Goal: Task Accomplishment & Management: Manage account settings

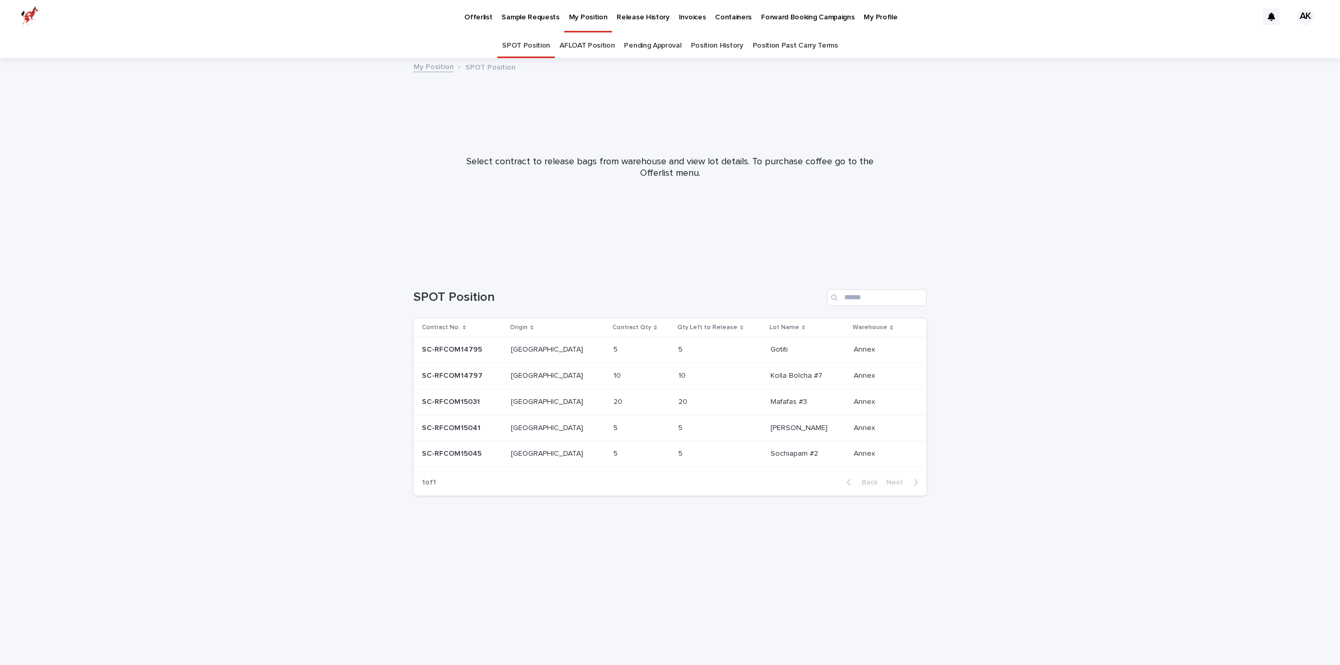
click at [666, 47] on link "Pending Approval" at bounding box center [652, 45] width 57 height 25
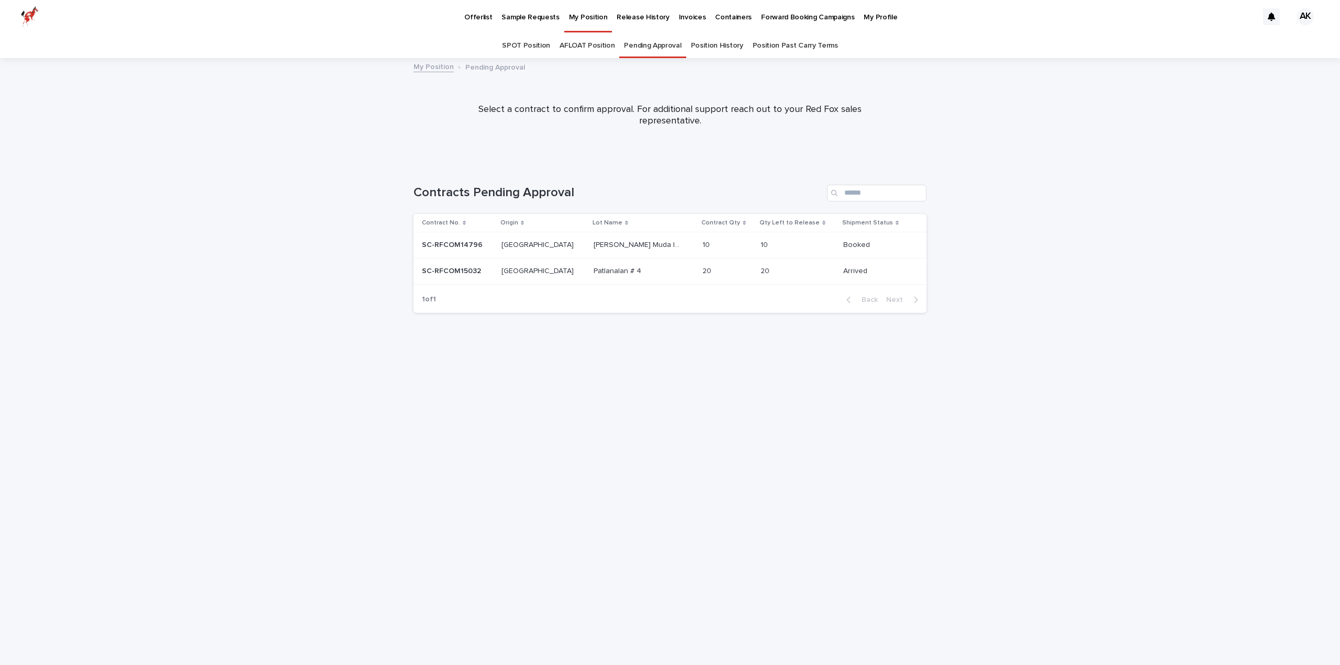
click at [483, 242] on p at bounding box center [457, 245] width 71 height 9
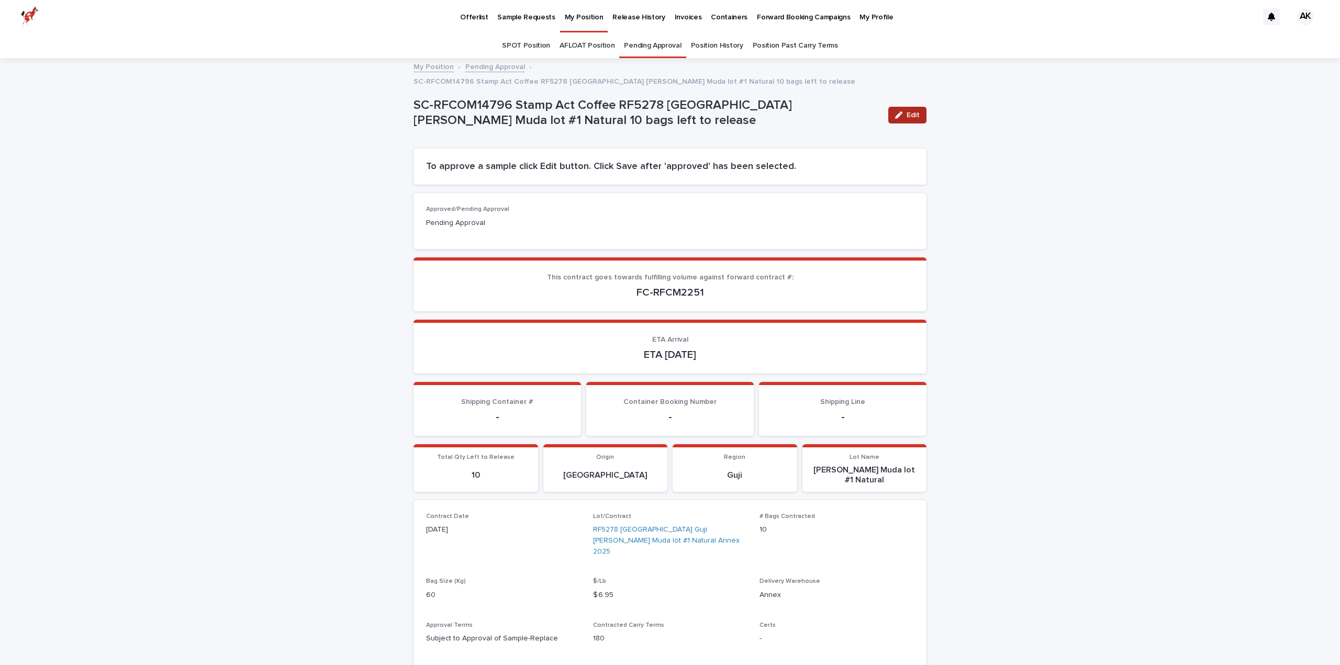
click at [907, 107] on button "Edit" at bounding box center [907, 115] width 38 height 17
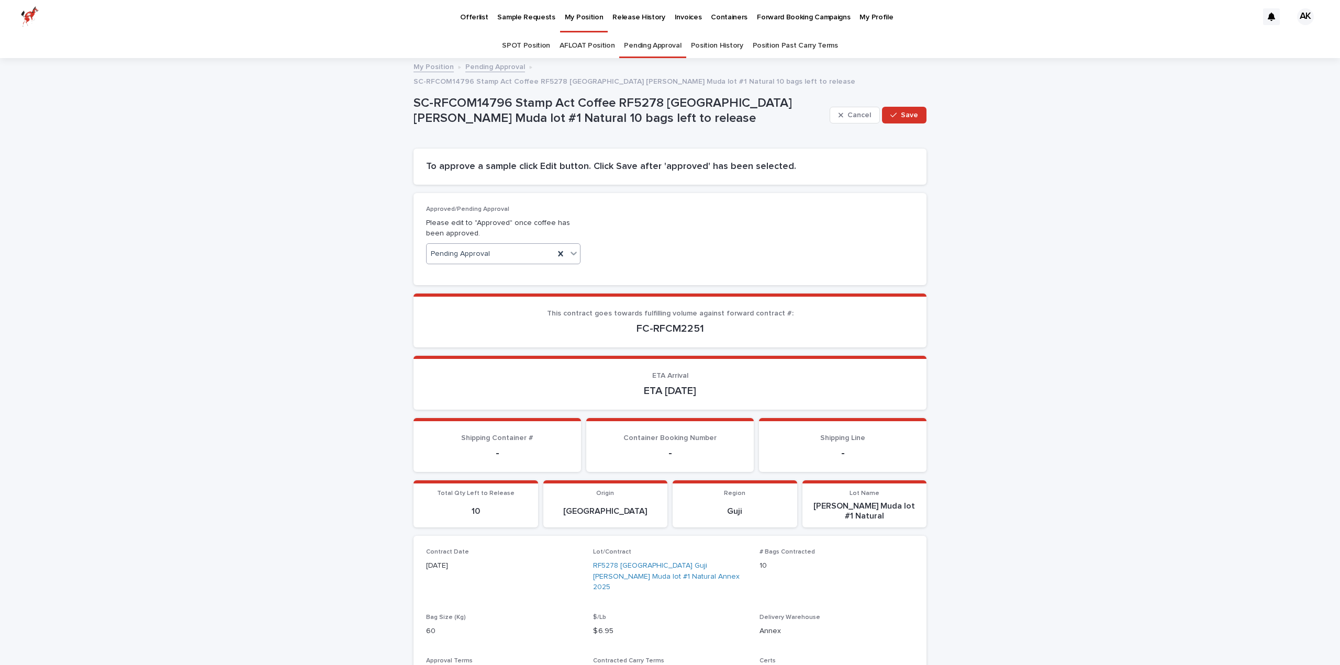
click at [574, 248] on icon at bounding box center [573, 253] width 10 height 10
click at [534, 266] on div "Approved" at bounding box center [499, 260] width 153 height 18
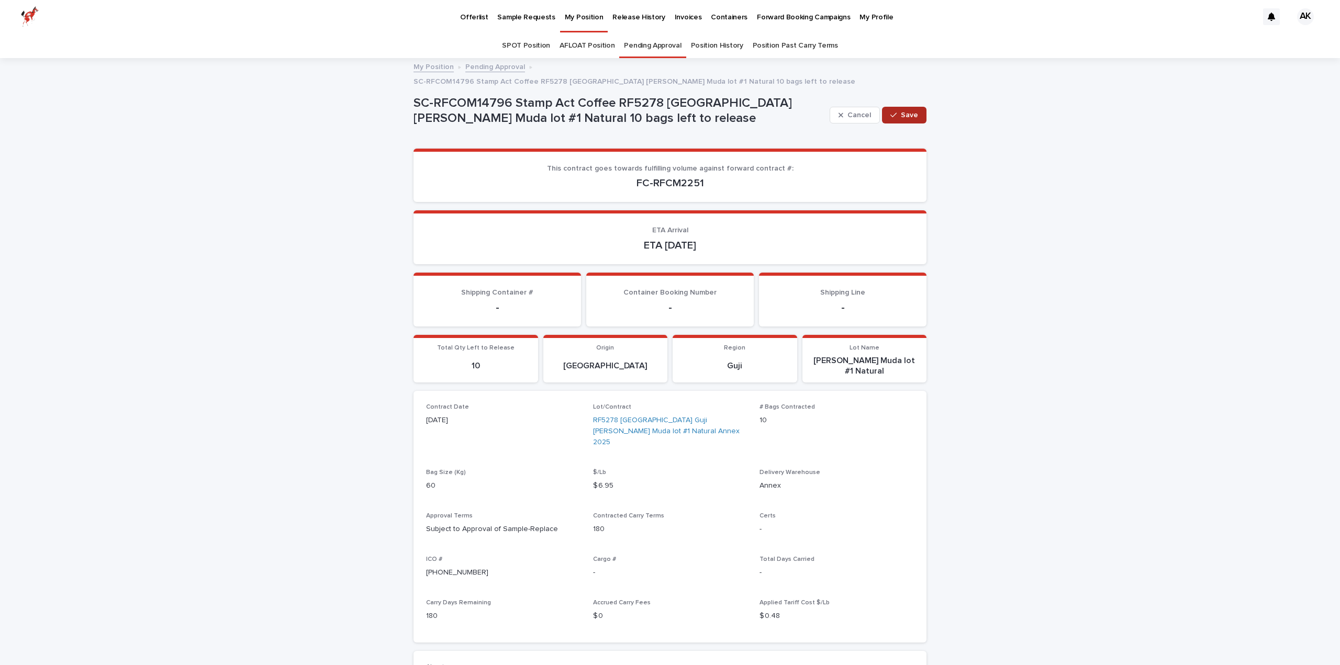
click at [913, 111] on span "Save" at bounding box center [909, 114] width 17 height 7
click at [644, 44] on link "Pending Approval" at bounding box center [652, 45] width 57 height 25
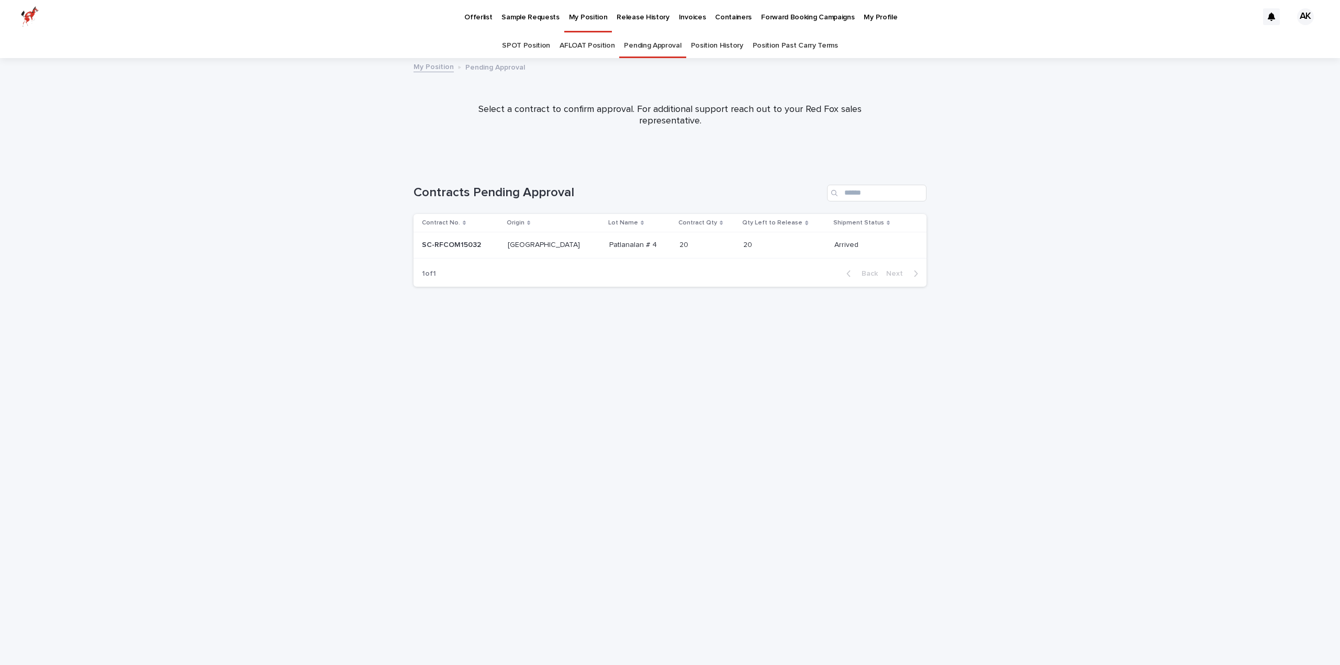
click at [451, 248] on p "SC-RFCOM15032" at bounding box center [452, 244] width 61 height 11
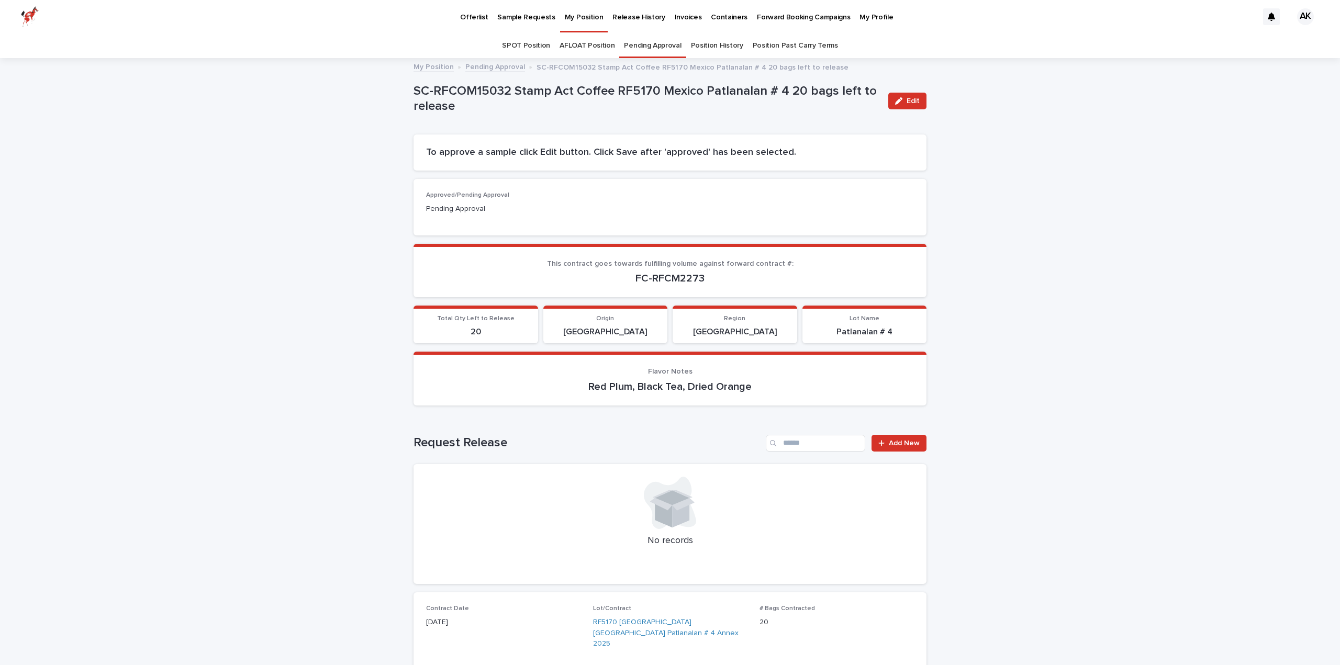
click at [585, 46] on link "AFLOAT Position" at bounding box center [586, 45] width 55 height 25
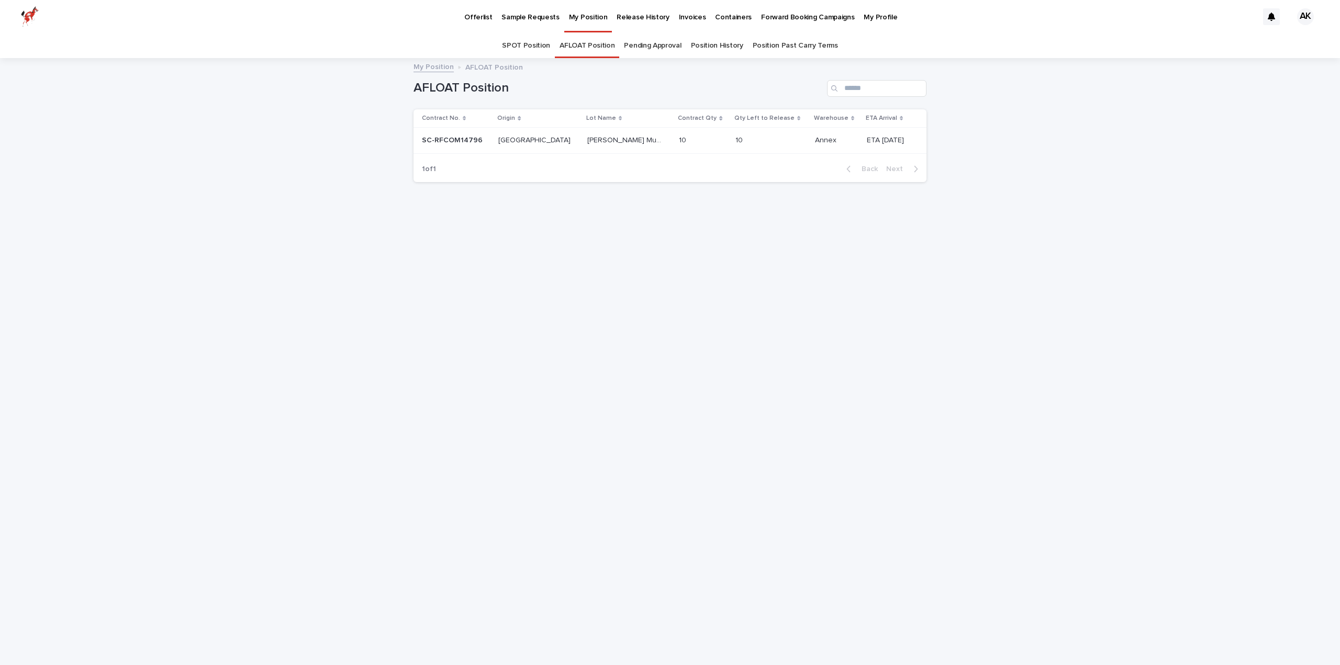
click at [533, 47] on link "SPOT Position" at bounding box center [526, 45] width 48 height 25
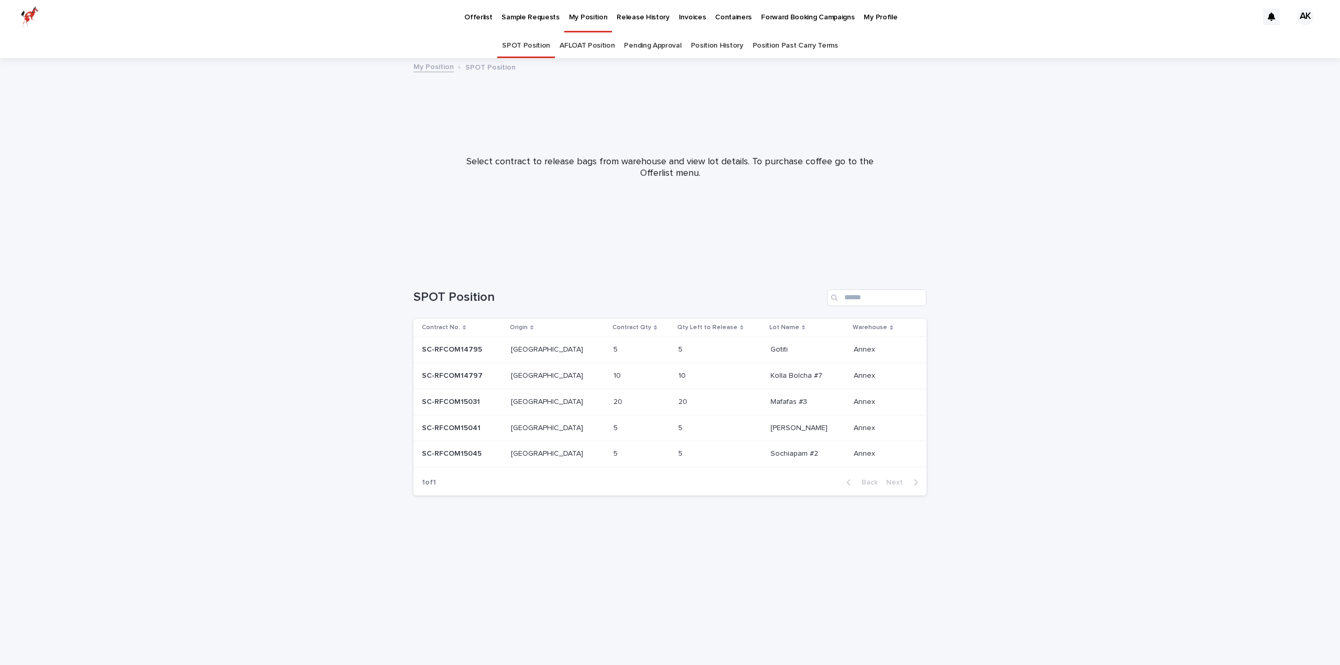
click at [599, 46] on link "AFLOAT Position" at bounding box center [586, 45] width 55 height 25
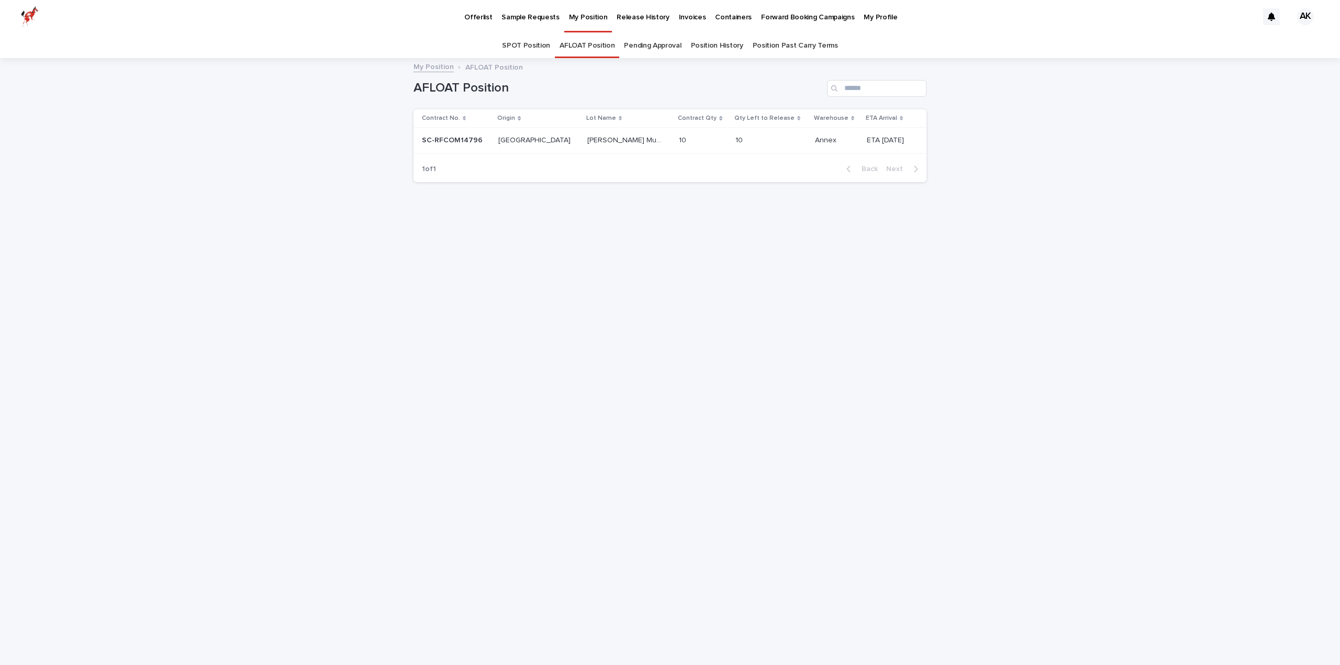
click at [542, 41] on link "SPOT Position" at bounding box center [526, 45] width 48 height 25
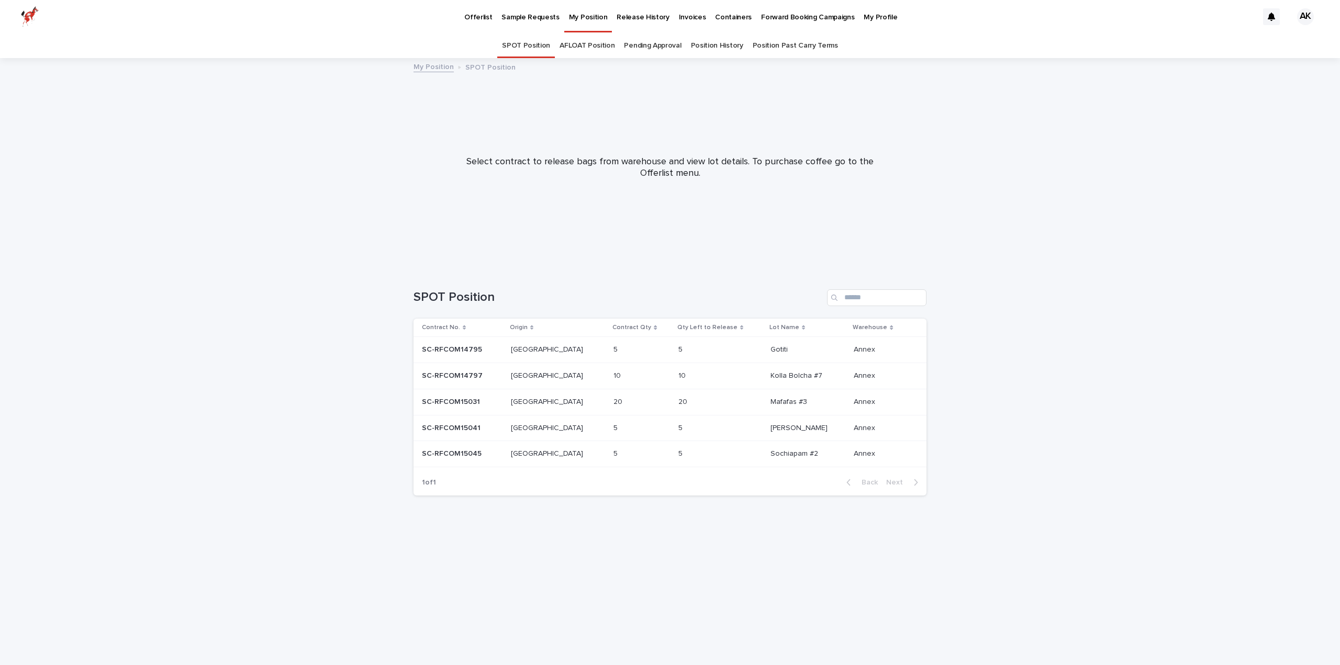
click at [592, 51] on link "AFLOAT Position" at bounding box center [586, 45] width 55 height 25
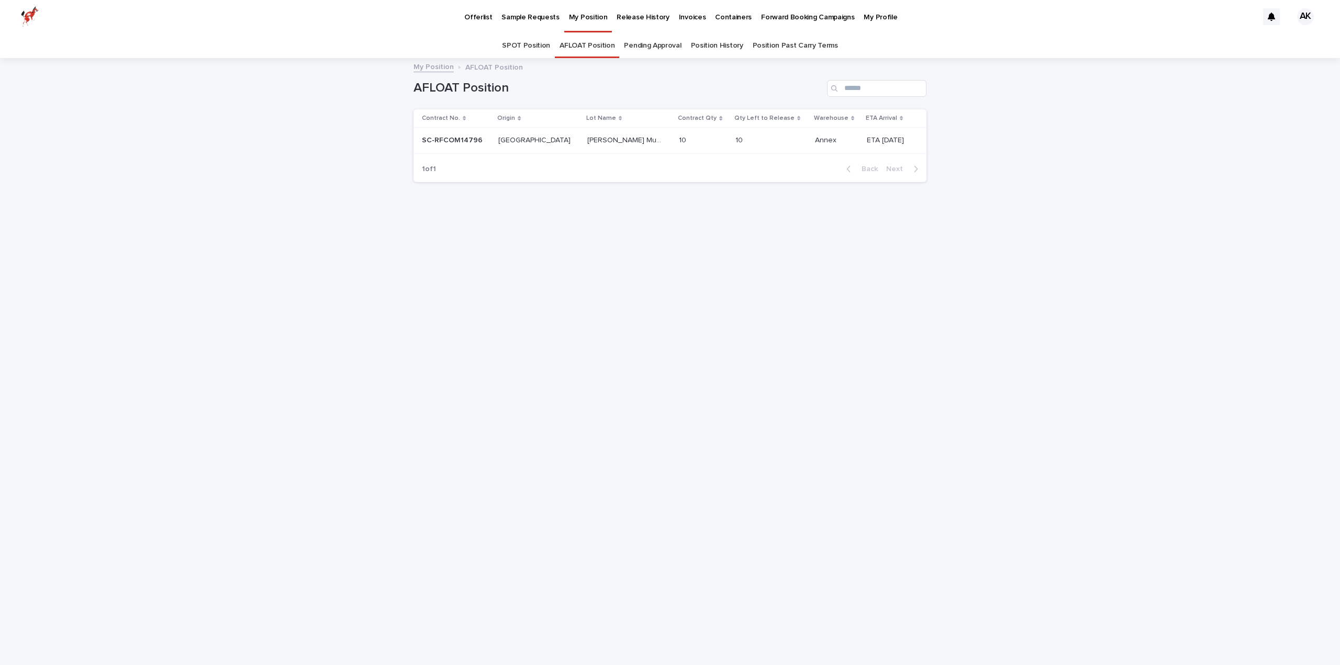
click at [644, 42] on link "Pending Approval" at bounding box center [652, 45] width 57 height 25
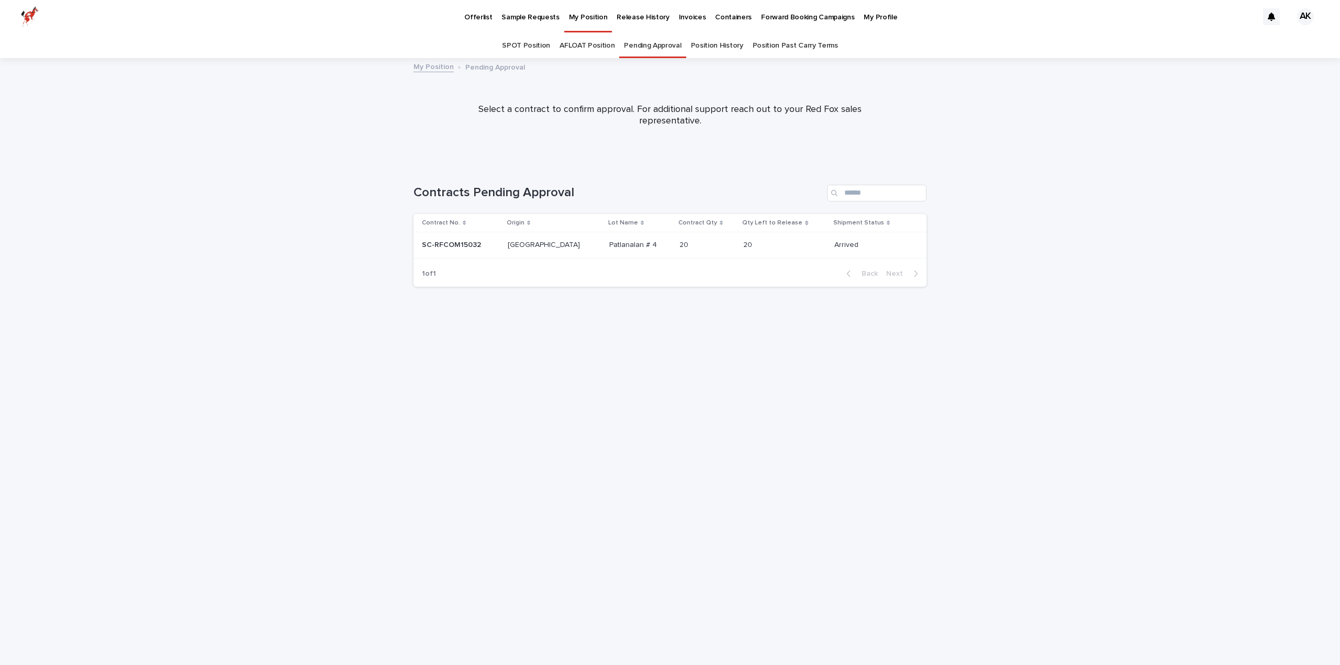
click at [453, 252] on div "SC-RFCOM15032 SC-RFCOM15032" at bounding box center [460, 245] width 77 height 17
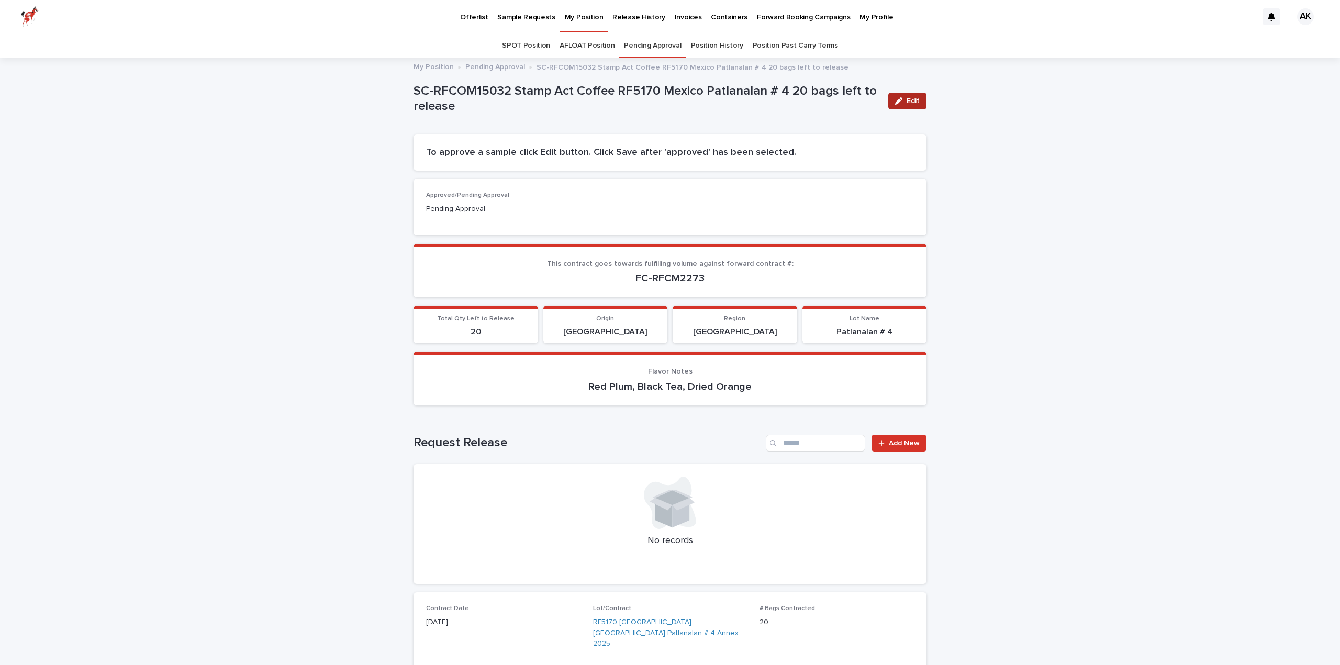
click at [906, 103] on span "Edit" at bounding box center [912, 100] width 13 height 7
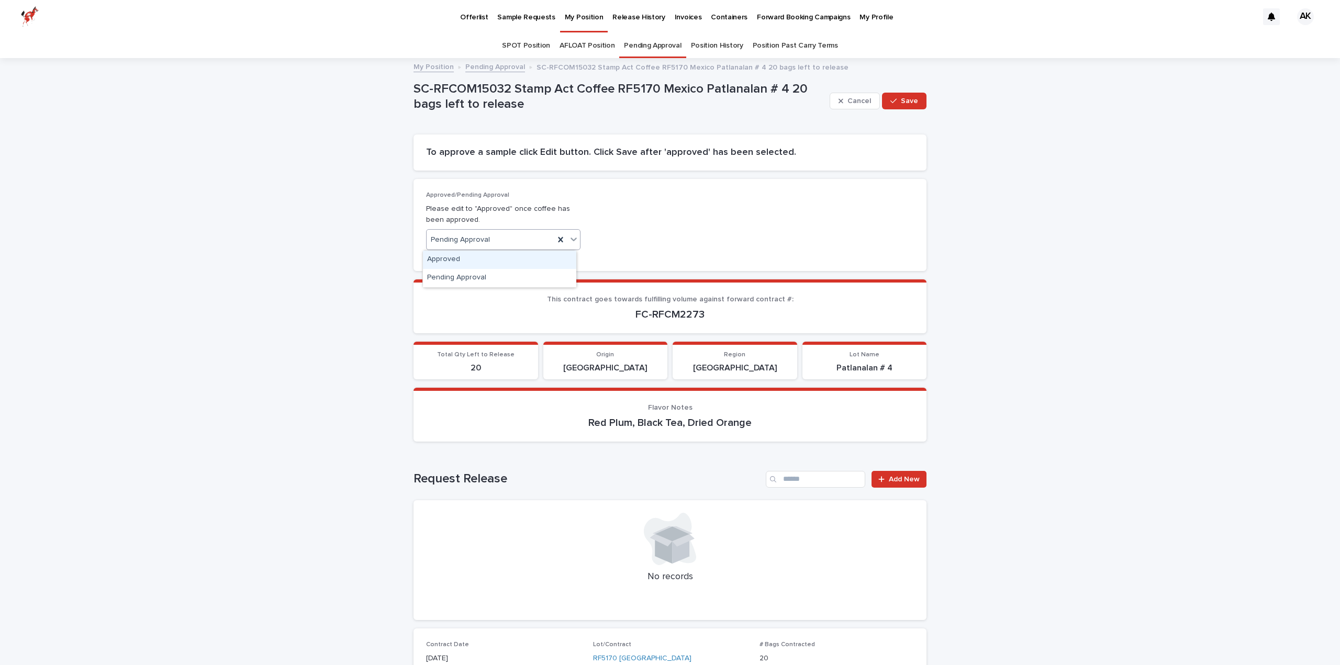
click at [568, 237] on icon at bounding box center [573, 239] width 10 height 10
click at [480, 258] on div "Approved" at bounding box center [499, 260] width 153 height 18
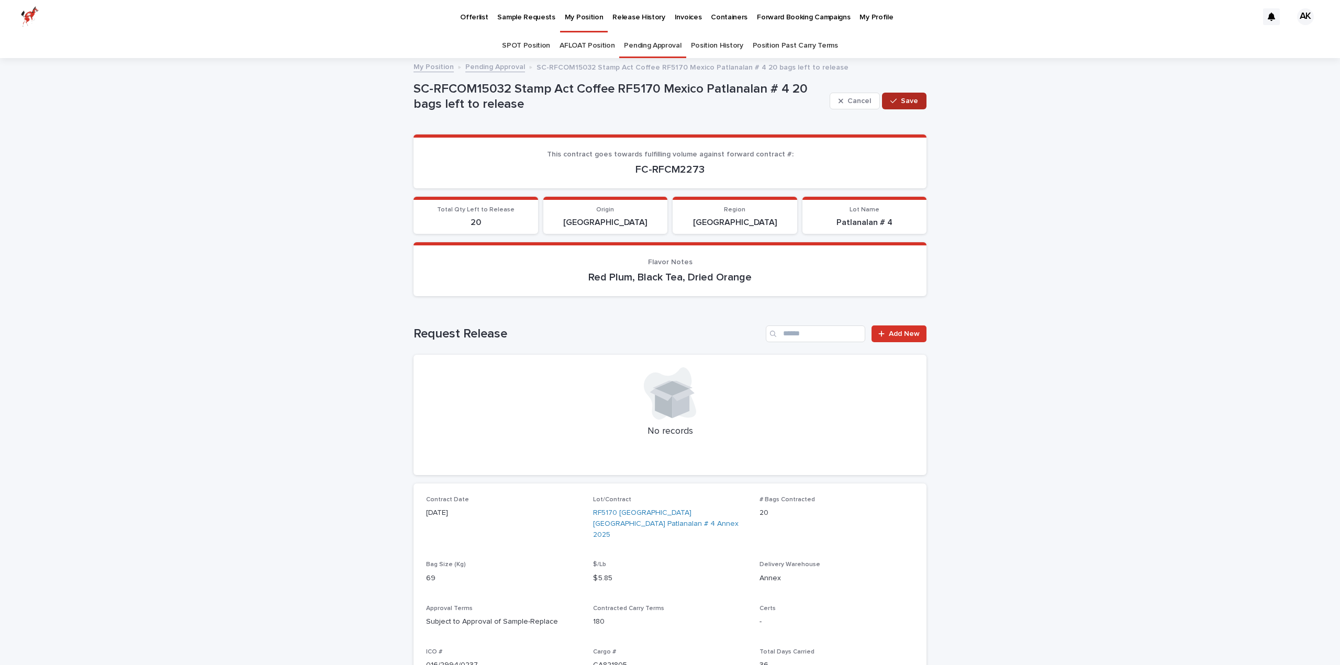
click at [905, 103] on span "Save" at bounding box center [909, 100] width 17 height 7
click at [533, 44] on link "SPOT Position" at bounding box center [526, 45] width 48 height 25
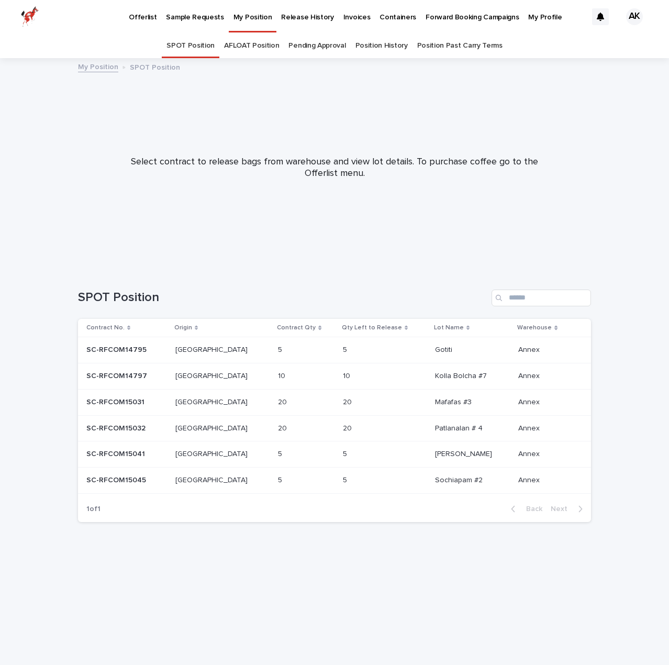
click at [257, 44] on link "AFLOAT Position" at bounding box center [251, 45] width 55 height 25
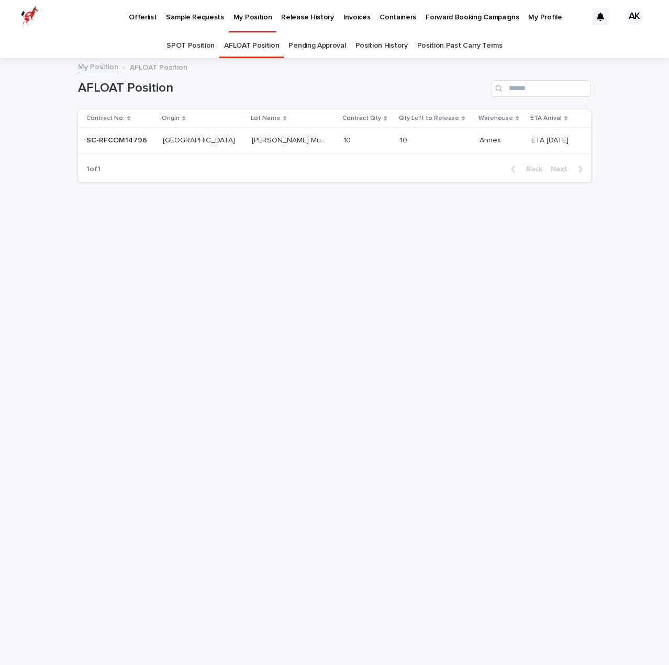
click at [252, 144] on p "[PERSON_NAME] Muda lot #1 Natural" at bounding box center [290, 139] width 77 height 11
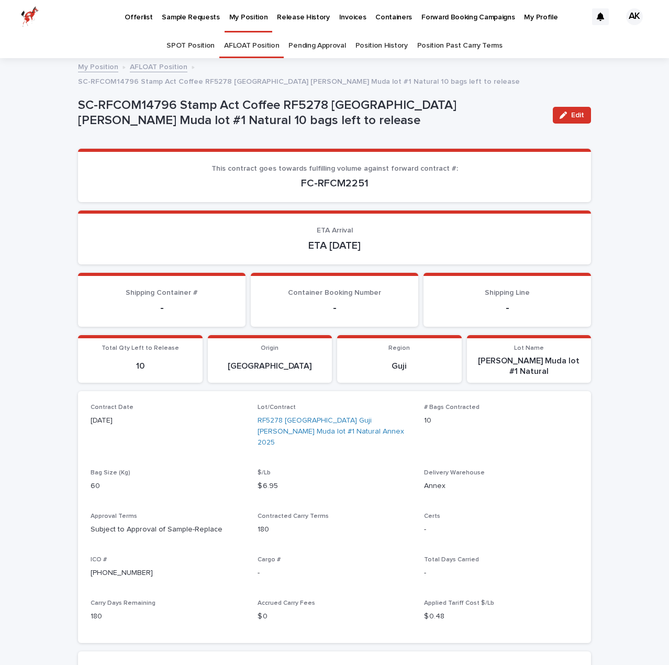
scroll to position [33, 0]
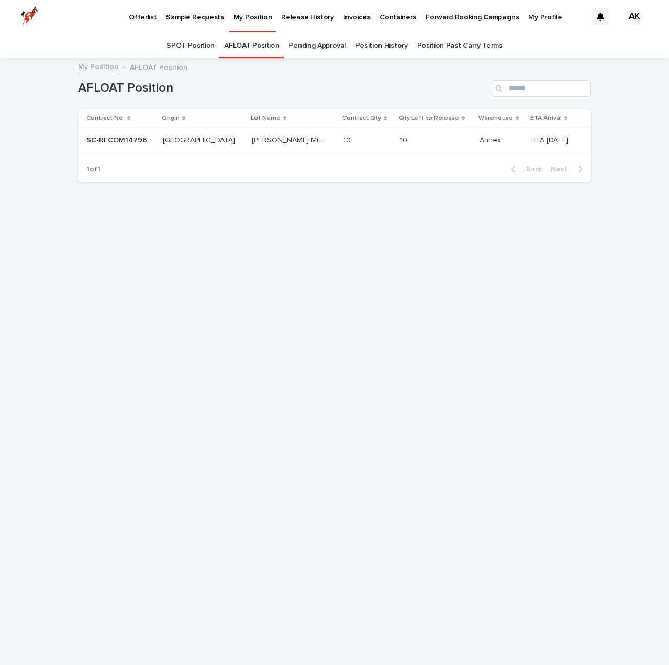
click at [178, 47] on link "SPOT Position" at bounding box center [190, 45] width 48 height 25
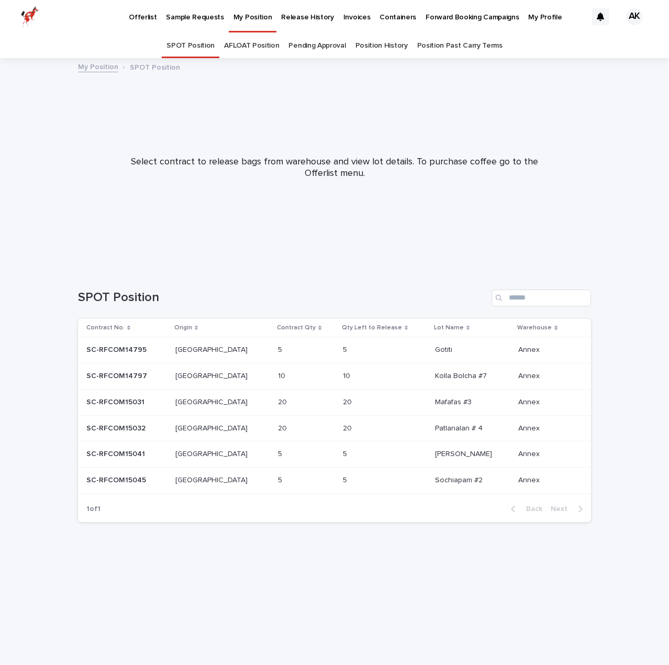
click at [119, 348] on p "SC-RFCOM14795" at bounding box center [117, 348] width 62 height 11
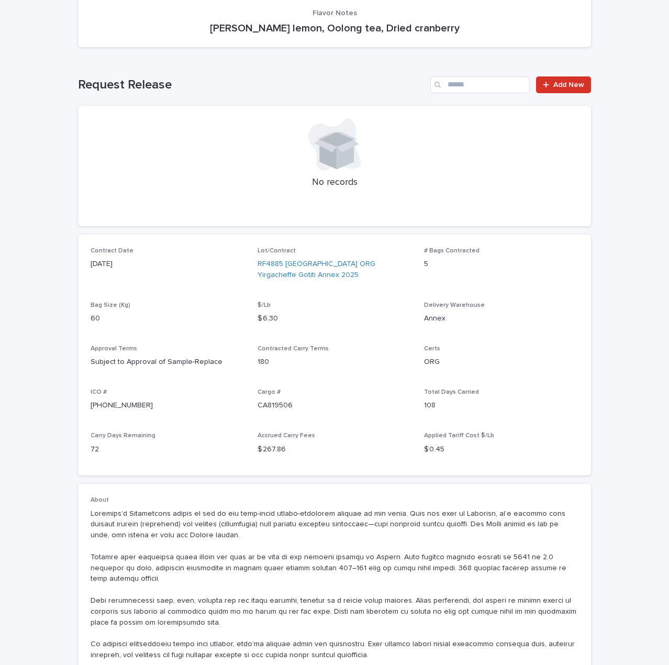
scroll to position [314, 0]
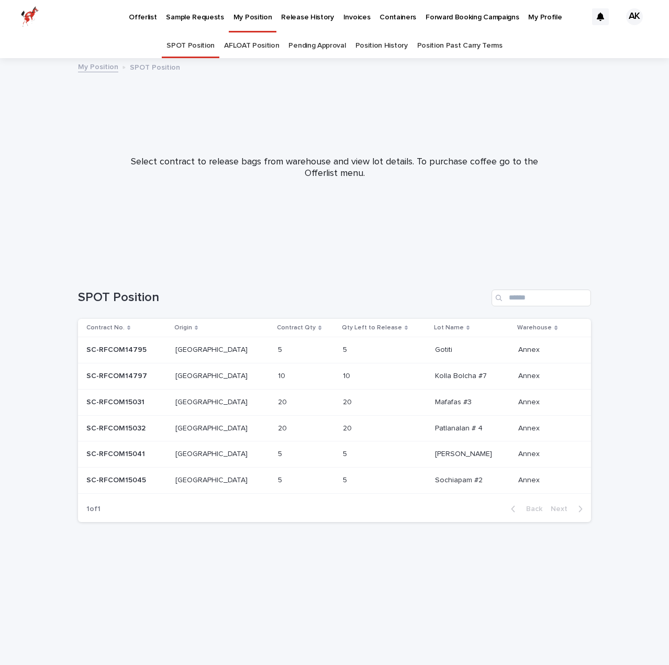
click at [107, 373] on p "SC-RFCOM14797" at bounding box center [117, 374] width 63 height 11
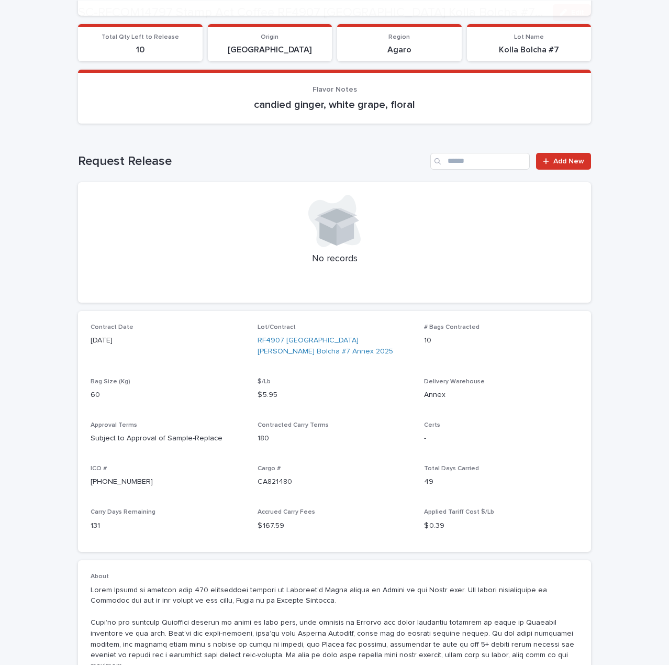
scroll to position [209, 0]
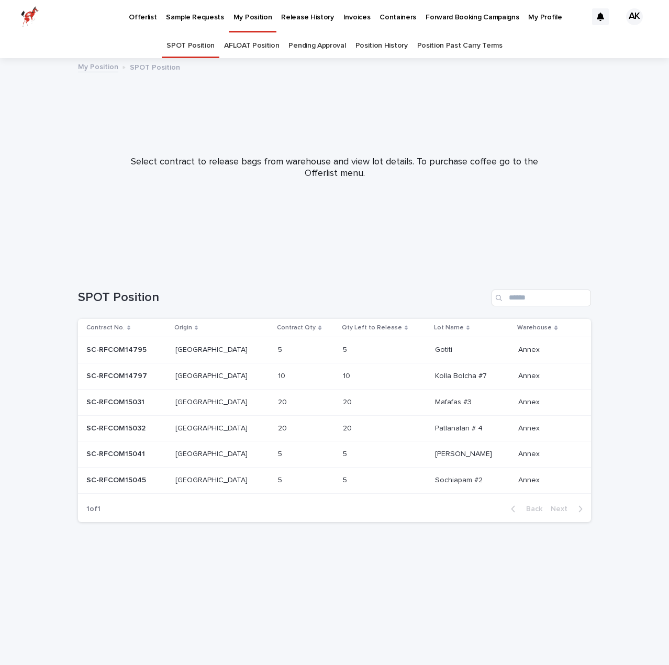
click at [107, 407] on div "SC-RFCOM15031 SC-RFCOM15031" at bounding box center [126, 401] width 81 height 17
click at [121, 456] on p "SC-RFCOM15041" at bounding box center [116, 452] width 61 height 11
click at [102, 474] on p "SC-RFCOM15045" at bounding box center [117, 479] width 62 height 11
click at [111, 426] on p "SC-RFCOM15032" at bounding box center [116, 427] width 61 height 11
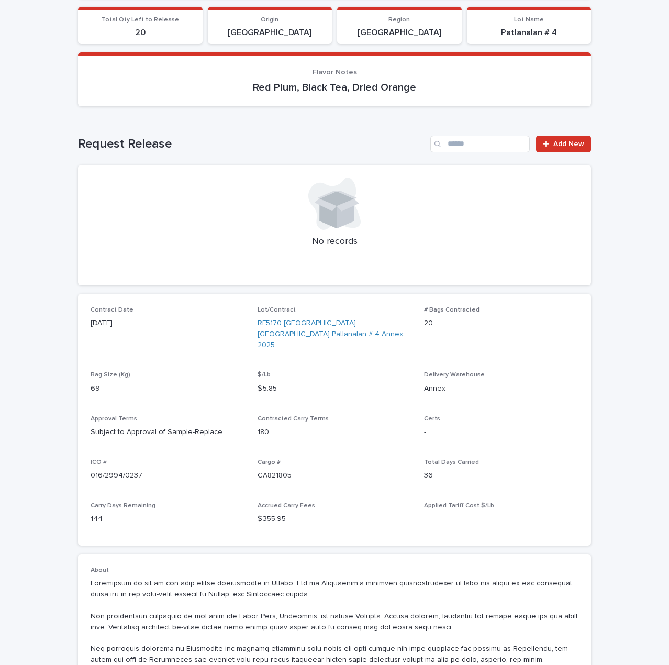
scroll to position [190, 0]
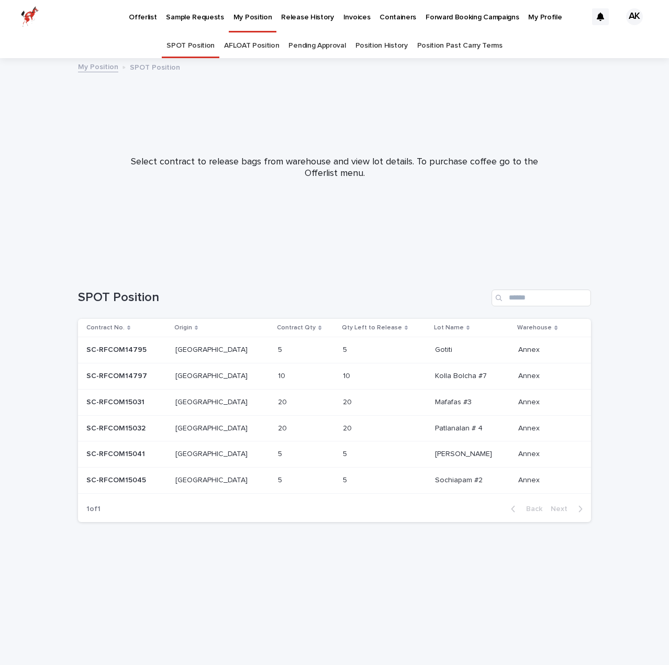
click at [119, 397] on p "SC-RFCOM15031" at bounding box center [116, 401] width 60 height 11
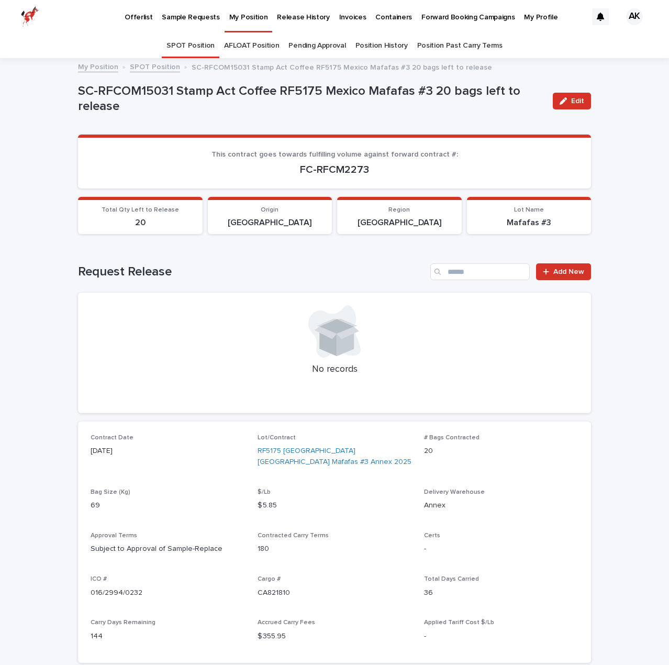
scroll to position [33, 0]
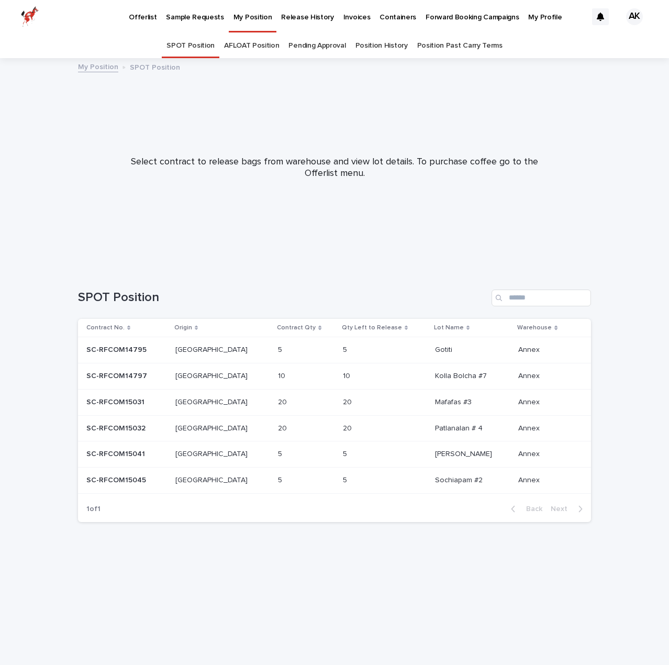
click at [129, 486] on div "SC-RFCOM15045 SC-RFCOM15045" at bounding box center [126, 479] width 81 height 17
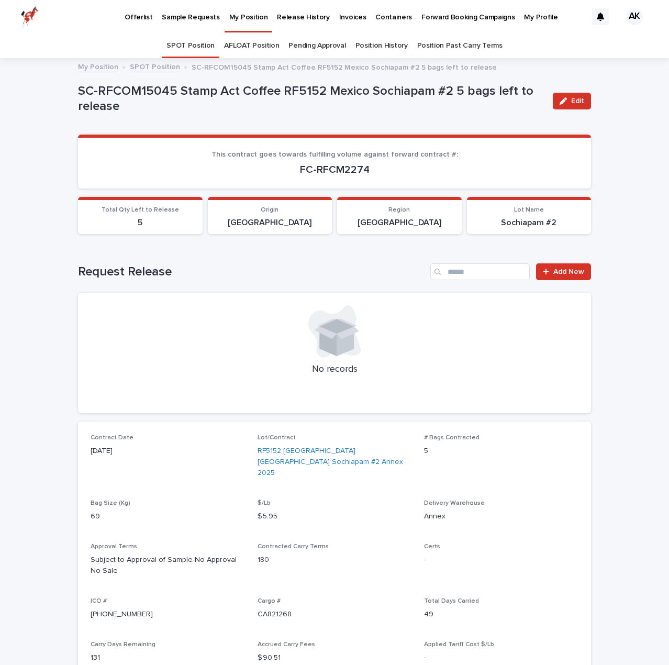
click at [188, 43] on link "SPOT Position" at bounding box center [190, 45] width 48 height 25
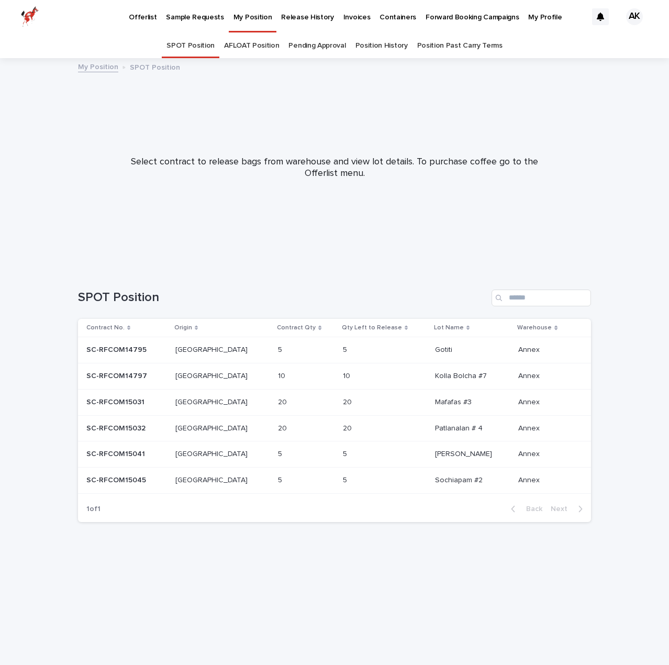
click at [133, 377] on p "SC-RFCOM14797" at bounding box center [117, 374] width 63 height 11
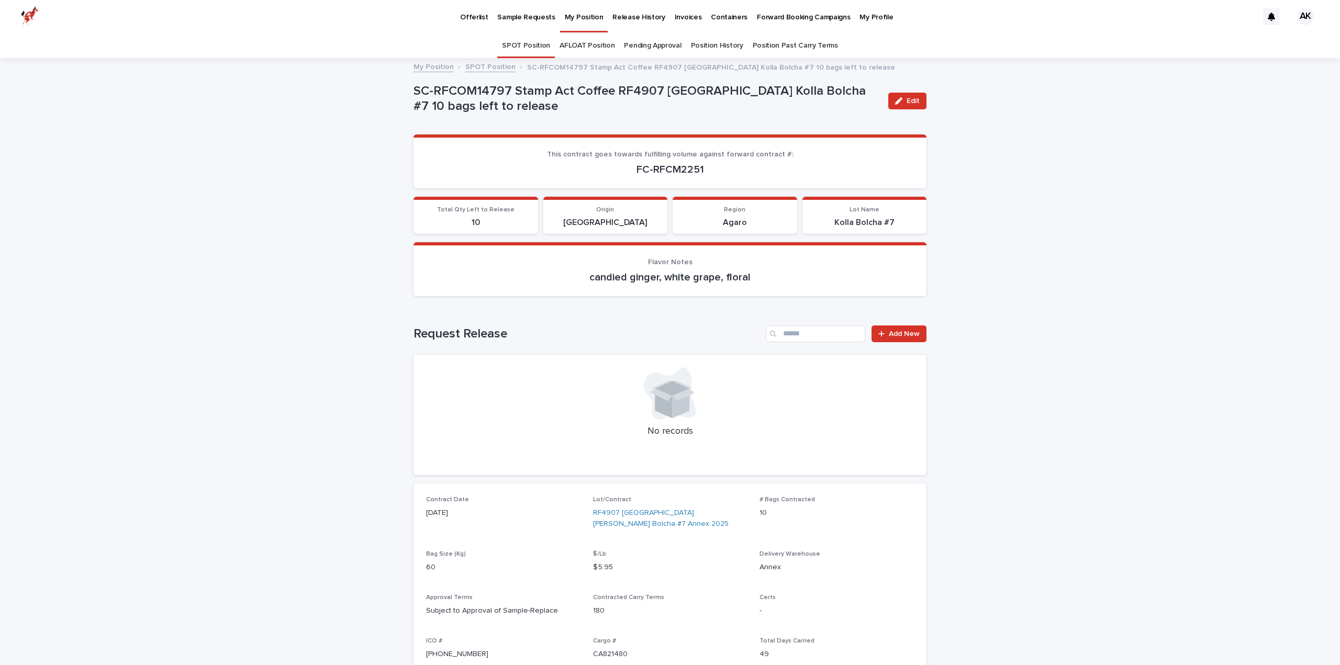
click at [513, 48] on link "SPOT Position" at bounding box center [526, 45] width 48 height 25
